Goal: Information Seeking & Learning: Learn about a topic

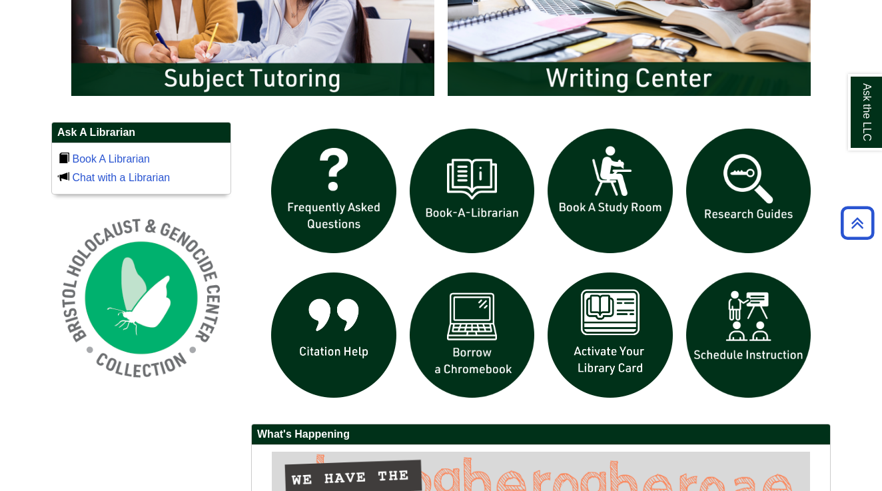
scroll to position [820, 0]
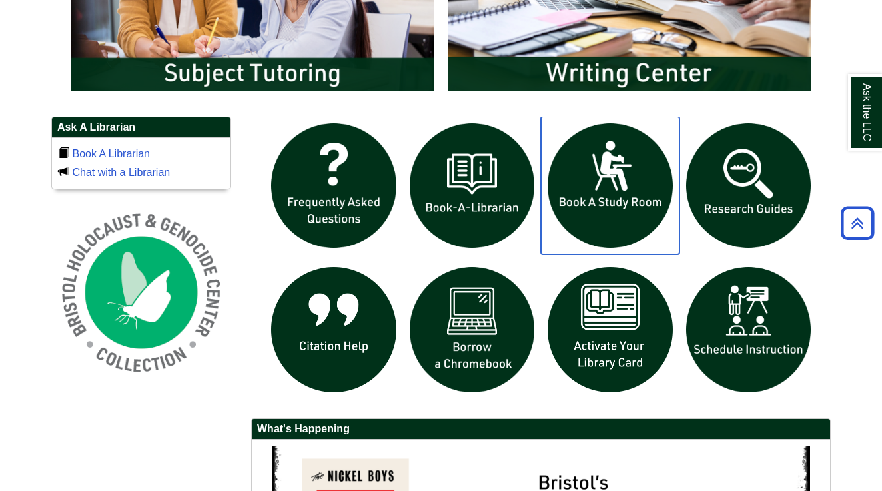
click at [617, 215] on img "slideshow" at bounding box center [610, 186] width 139 height 139
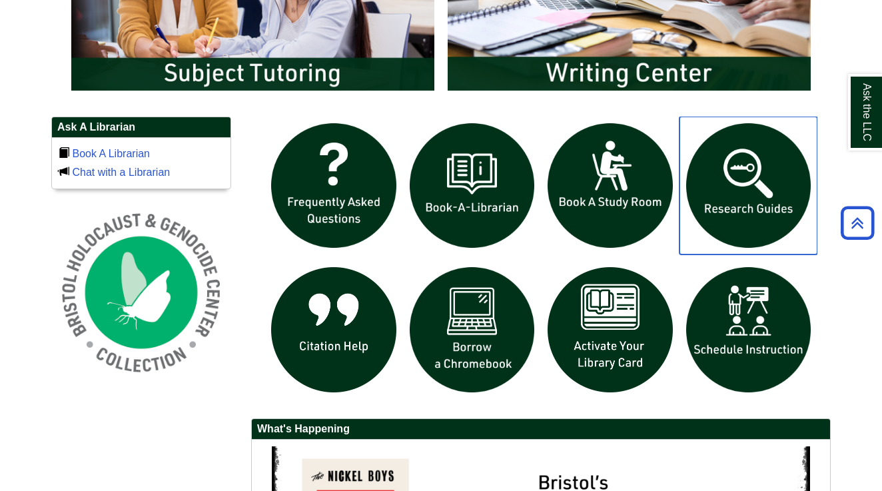
click at [760, 194] on img "slideshow" at bounding box center [748, 186] width 139 height 139
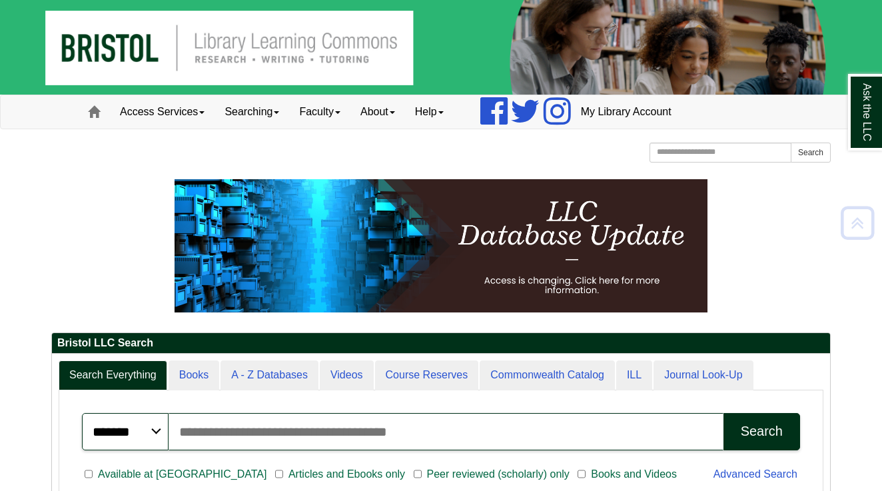
scroll to position [0, 0]
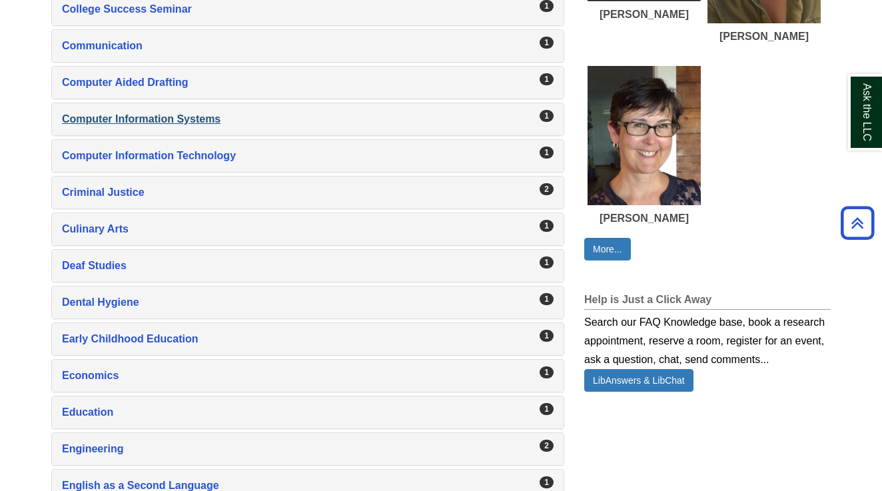
scroll to position [752, 0]
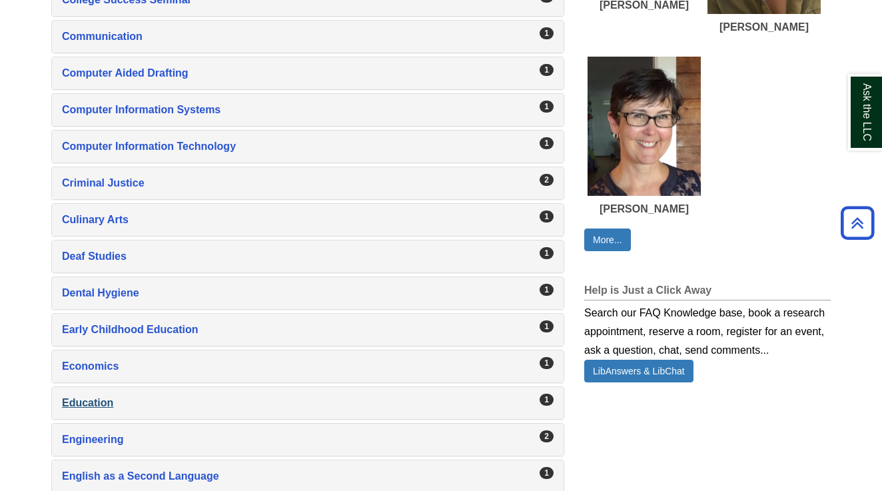
click at [482, 394] on div "Education , 1 guides" at bounding box center [307, 403] width 491 height 19
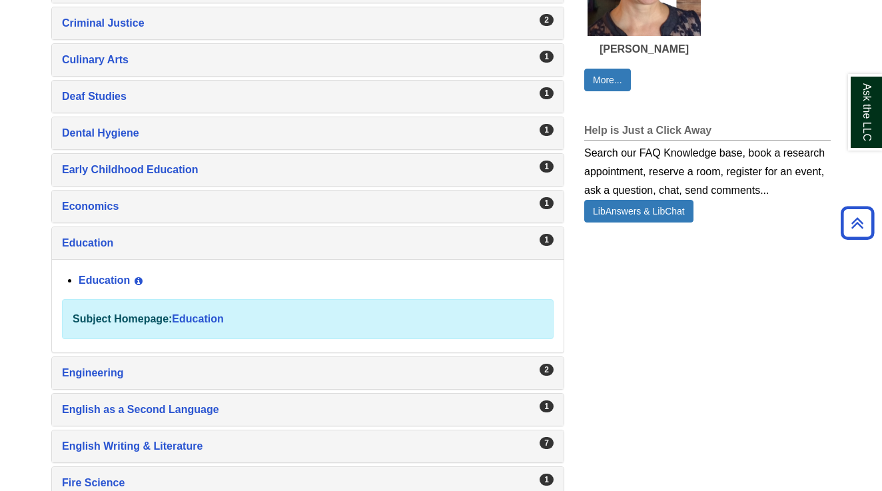
scroll to position [913, 0]
click at [205, 317] on link "Education" at bounding box center [197, 317] width 51 height 11
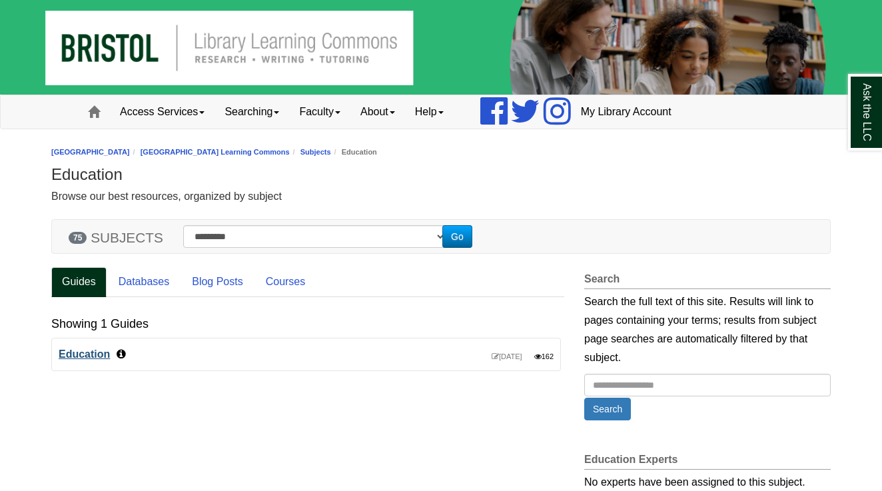
click at [100, 352] on link "Education" at bounding box center [84, 353] width 51 height 11
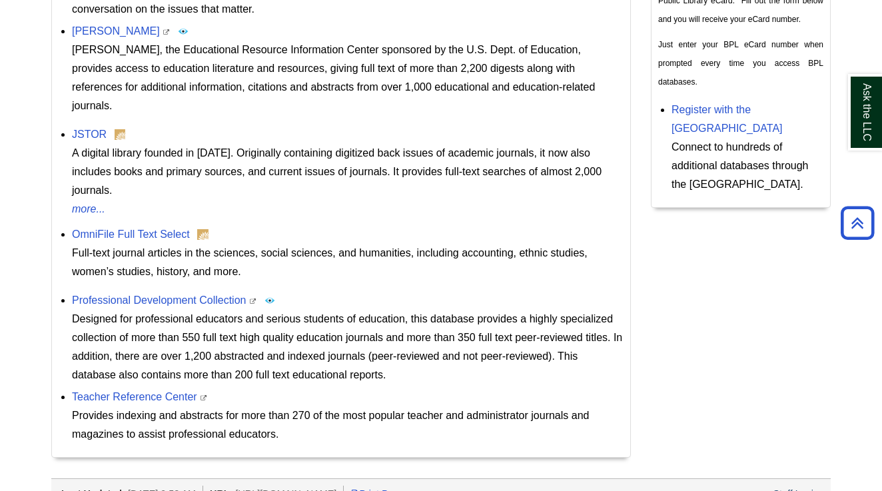
scroll to position [723, 0]
click at [127, 392] on link "Teacher Reference Center" at bounding box center [134, 397] width 125 height 11
